Goal: Task Accomplishment & Management: Manage account settings

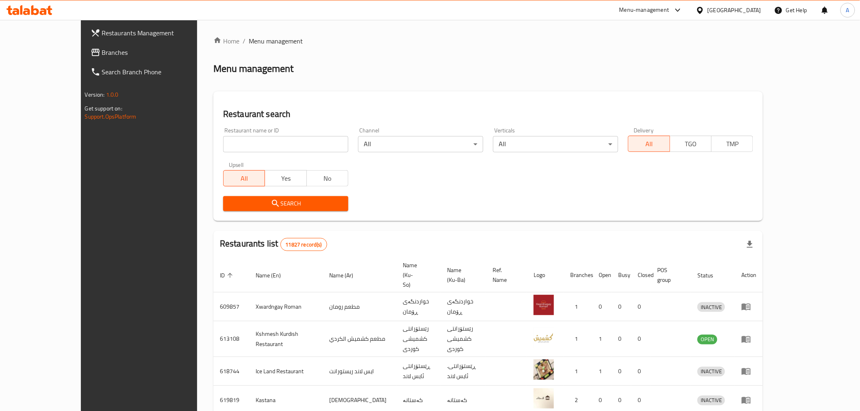
click at [218, 154] on div "Restaurant name or ID Restaurant name or ID" at bounding box center [285, 140] width 135 height 35
click at [218, 153] on div "Restaurant name or ID Restaurant name or ID" at bounding box center [285, 140] width 135 height 35
click at [223, 149] on input "search" at bounding box center [285, 144] width 125 height 16
paste input "671408"
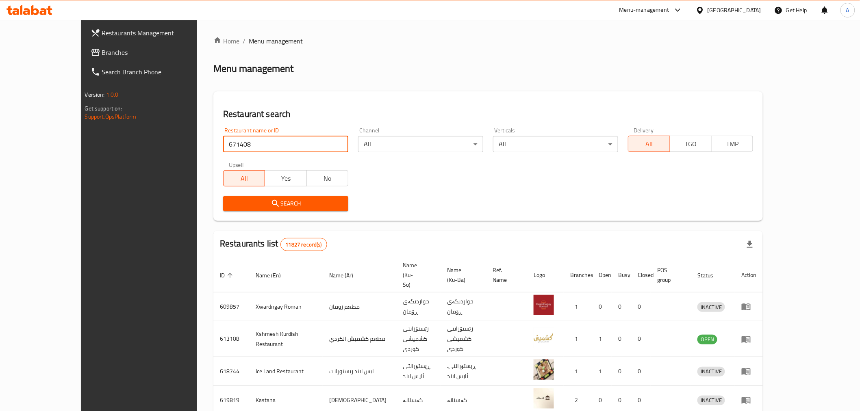
type input "671408"
click button "Search" at bounding box center [285, 203] width 125 height 15
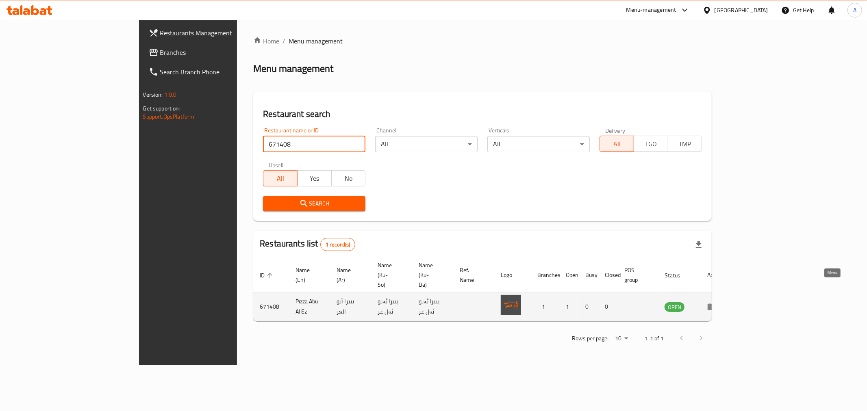
click at [717, 304] on icon "enhanced table" at bounding box center [712, 307] width 9 height 7
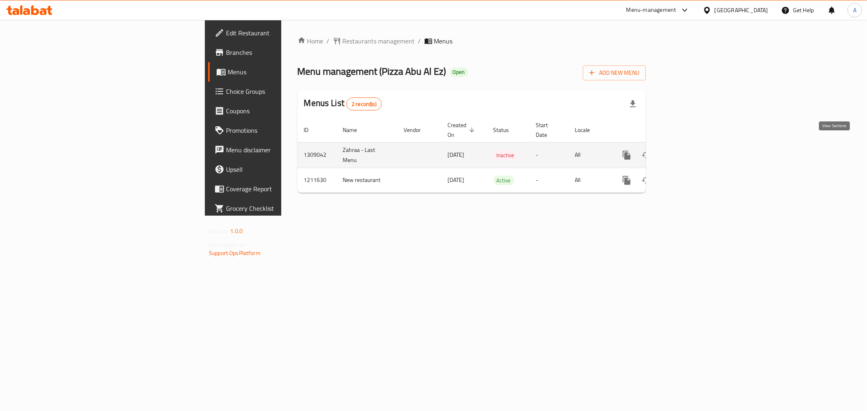
click at [690, 150] on icon "enhanced table" at bounding box center [685, 155] width 10 height 10
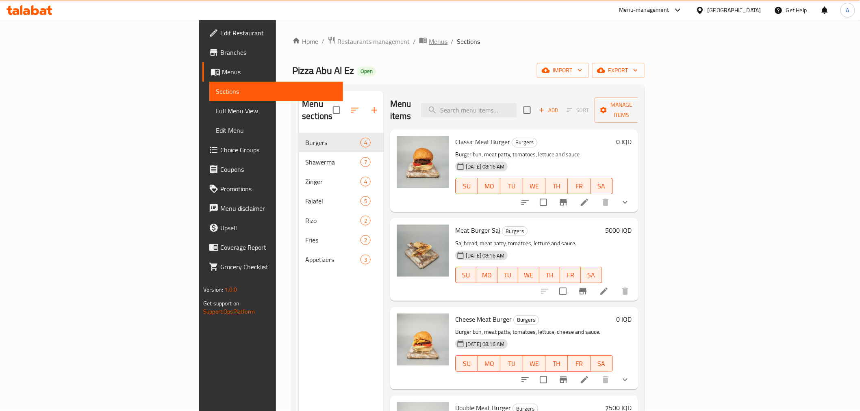
click at [429, 41] on span "Menus" at bounding box center [438, 42] width 19 height 10
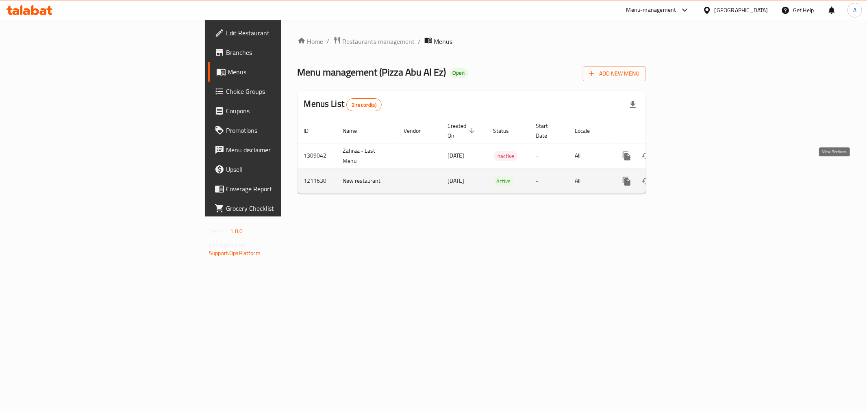
click at [690, 176] on icon "enhanced table" at bounding box center [685, 181] width 10 height 10
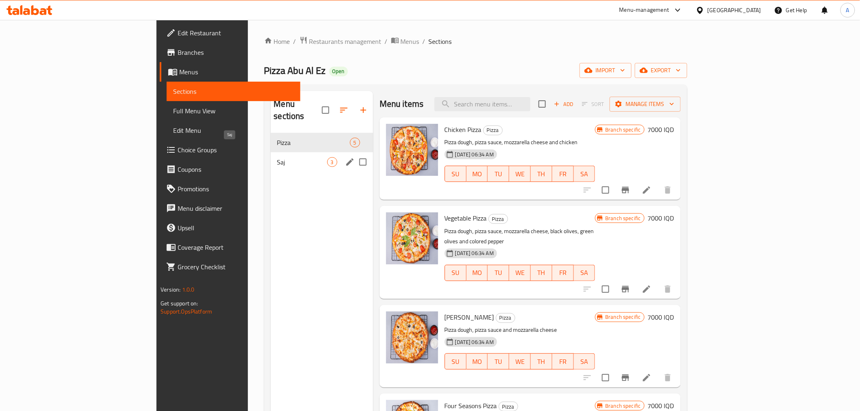
click at [277, 157] on span "Saj" at bounding box center [302, 162] width 50 height 10
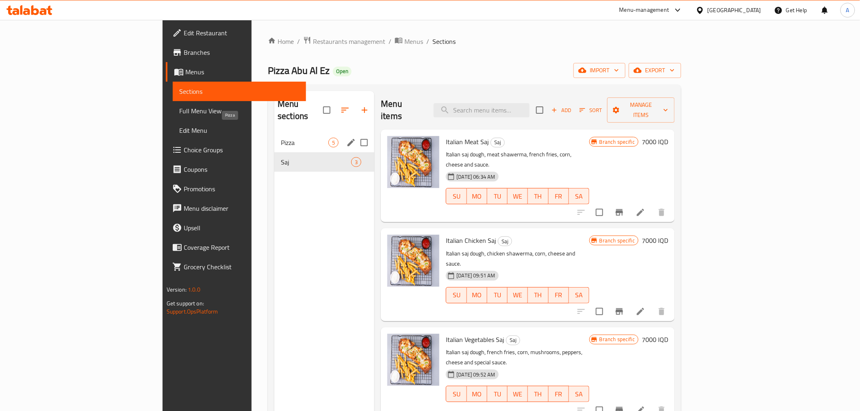
click at [281, 138] on span "Pizza" at bounding box center [305, 143] width 48 height 10
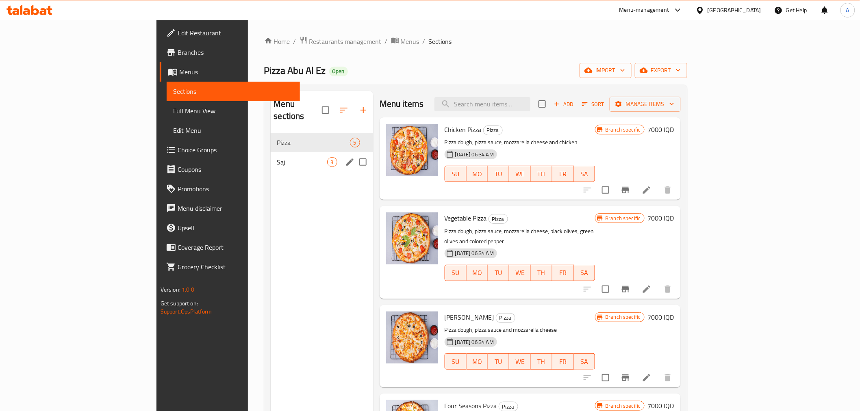
click at [271, 152] on div "Saj 3" at bounding box center [322, 162] width 102 height 20
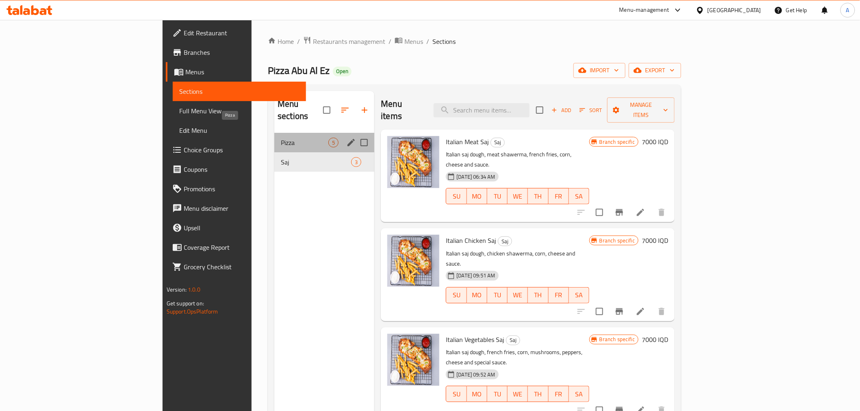
click at [281, 138] on span "Pizza" at bounding box center [305, 143] width 48 height 10
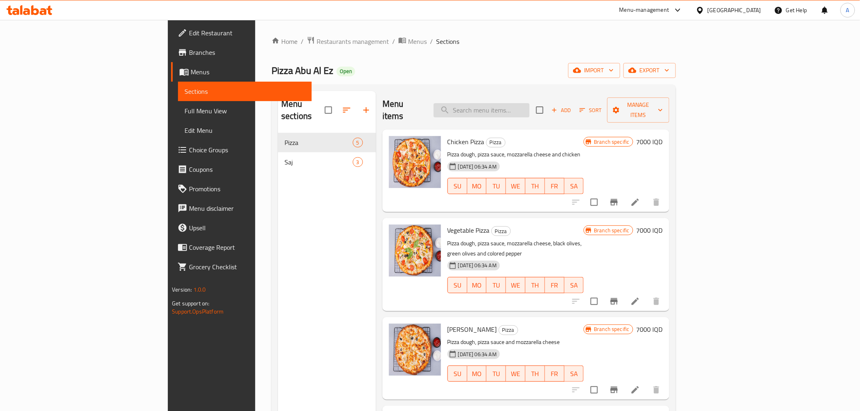
click at [516, 107] on input "search" at bounding box center [482, 110] width 96 height 14
click at [454, 102] on div "Menu items Add Sort Manage items" at bounding box center [526, 110] width 287 height 39
click at [637, 74] on icon "button" at bounding box center [632, 70] width 8 height 8
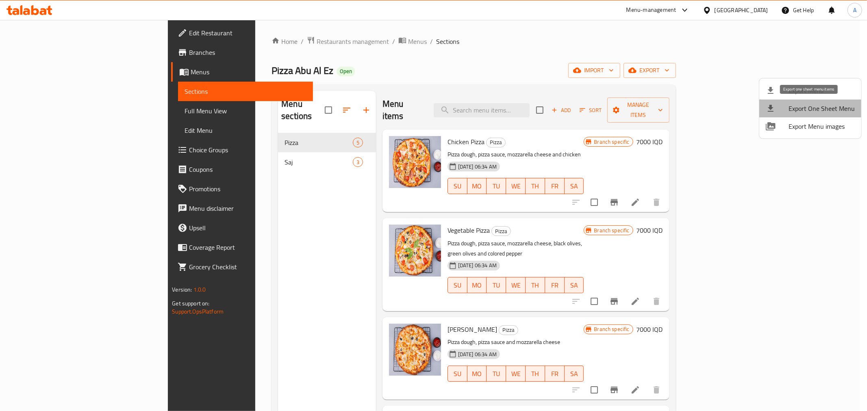
click at [811, 109] on span "Export One Sheet Menu" at bounding box center [822, 109] width 66 height 10
click at [796, 122] on span "Export Menu images" at bounding box center [822, 127] width 66 height 10
click at [190, 62] on div at bounding box center [433, 205] width 867 height 411
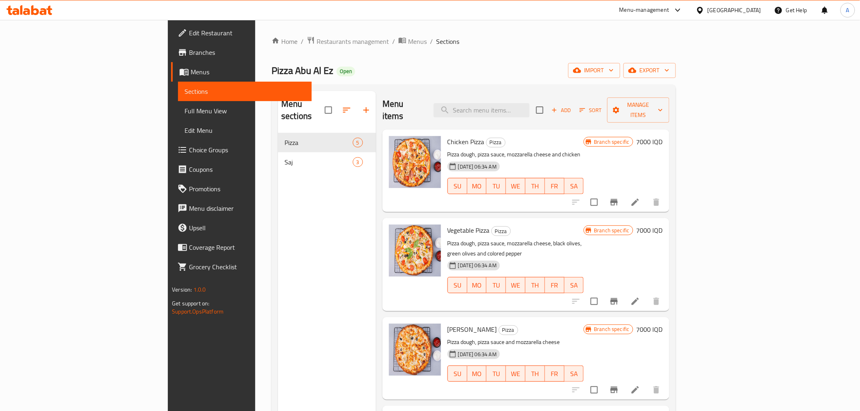
click at [272, 63] on span "Pizza Abu Al Ez" at bounding box center [303, 70] width 62 height 18
click at [43, 11] on icon at bounding box center [43, 11] width 7 height 7
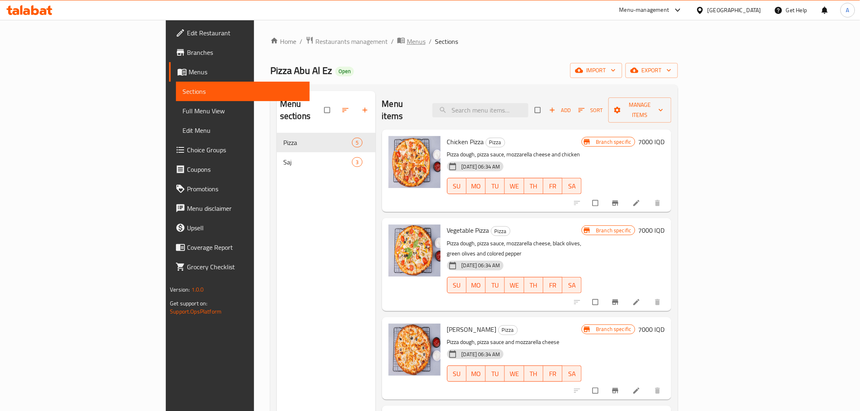
click at [407, 38] on span "Menus" at bounding box center [416, 42] width 19 height 10
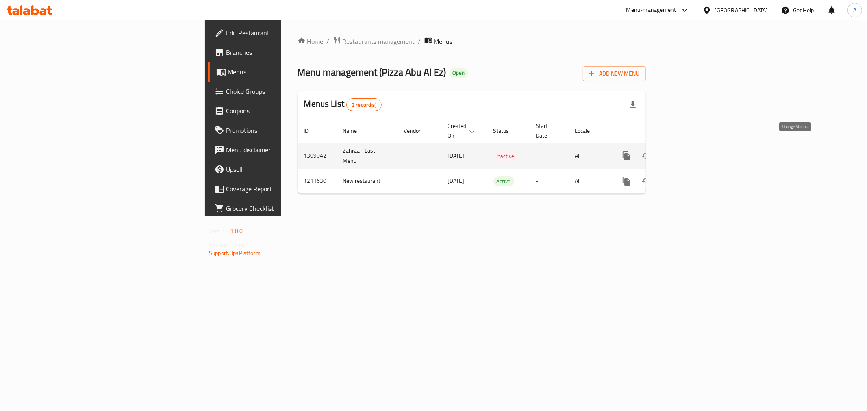
click at [651, 151] on icon "enhanced table" at bounding box center [646, 156] width 10 height 10
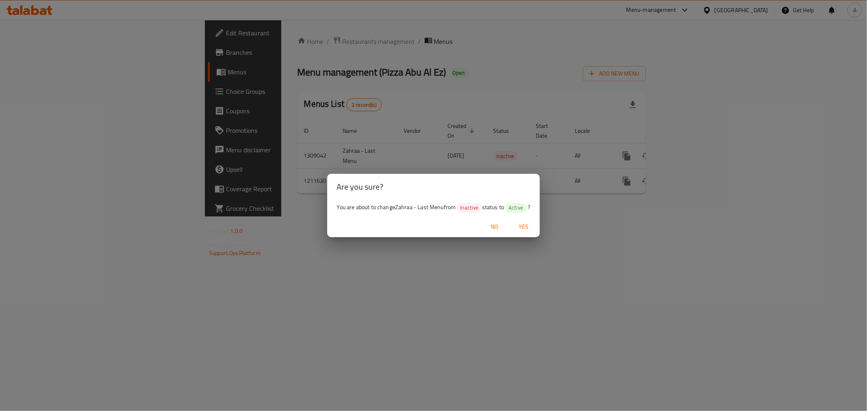
click at [533, 221] on button "Yes" at bounding box center [524, 227] width 26 height 15
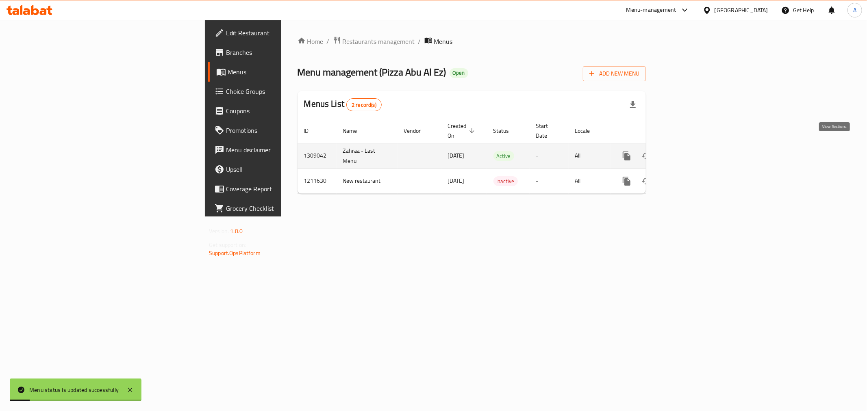
click at [695, 149] on link "enhanced table" at bounding box center [686, 156] width 20 height 20
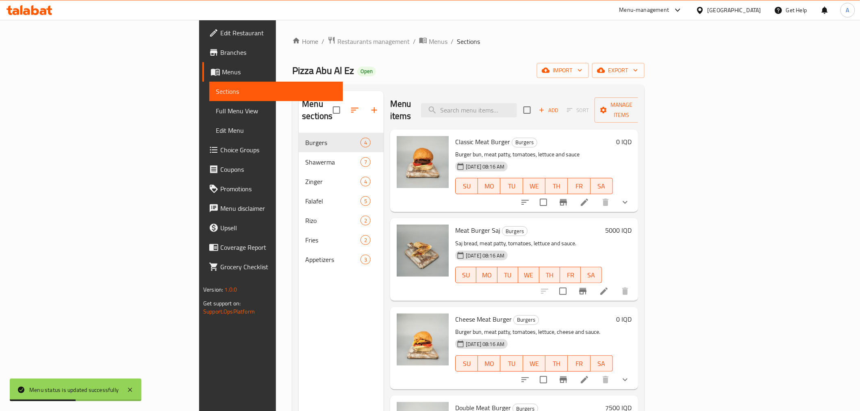
click at [45, 2] on div at bounding box center [29, 10] width 59 height 16
click at [42, 10] on icon at bounding box center [30, 10] width 46 height 10
